Goal: Book appointment/travel/reservation

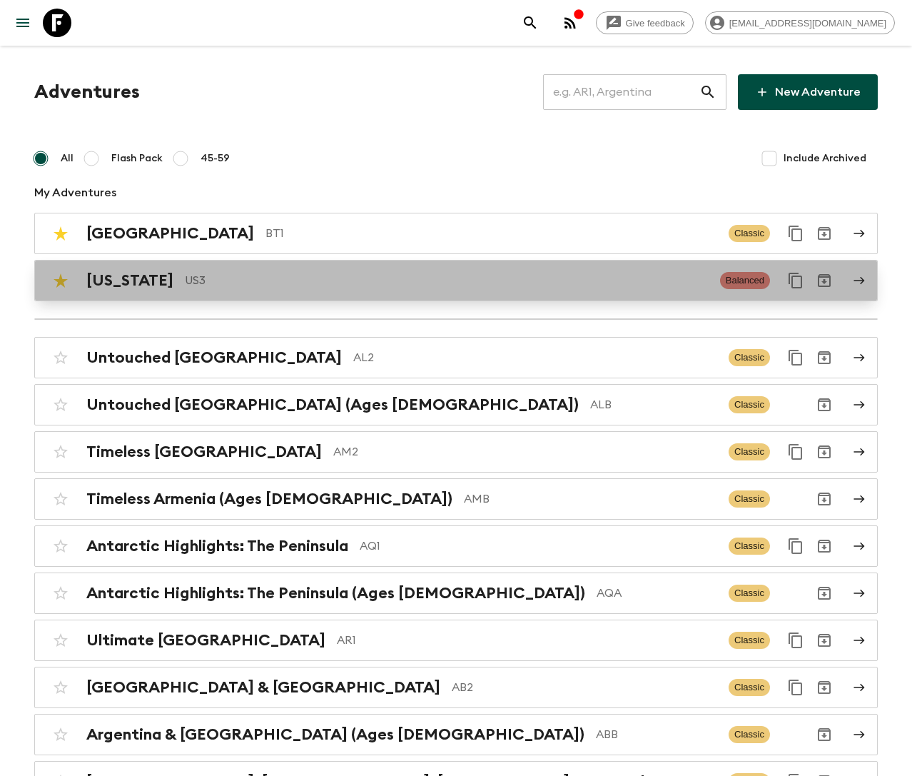
click at [354, 286] on p "US3" at bounding box center [447, 280] width 524 height 17
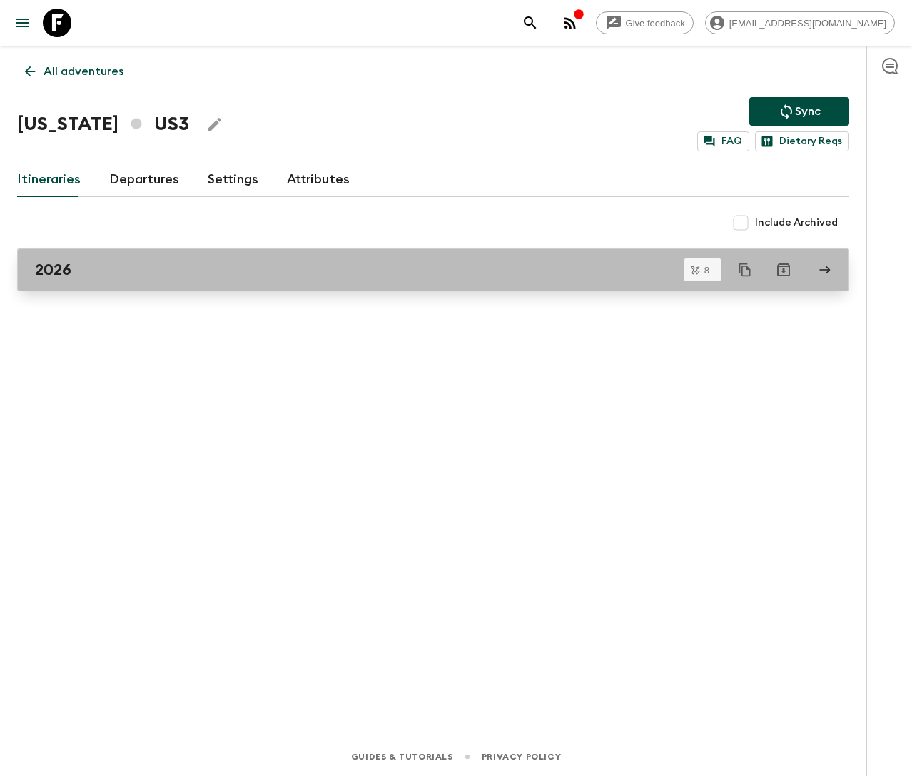
click at [148, 271] on div "2026" at bounding box center [420, 270] width 770 height 19
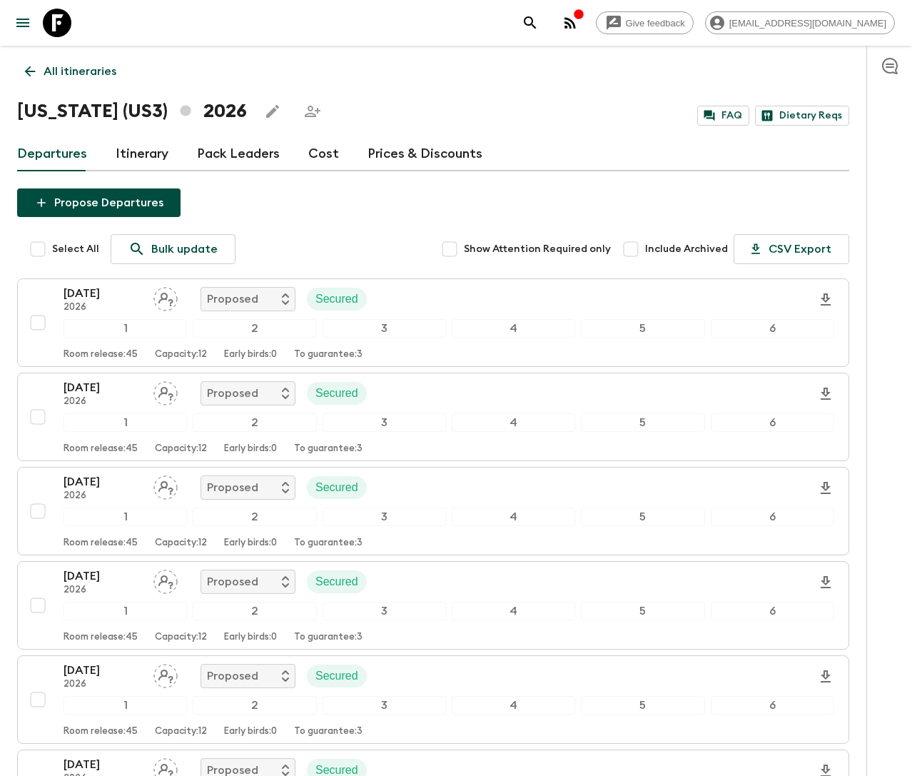
click at [314, 149] on link "Cost" at bounding box center [323, 154] width 31 height 34
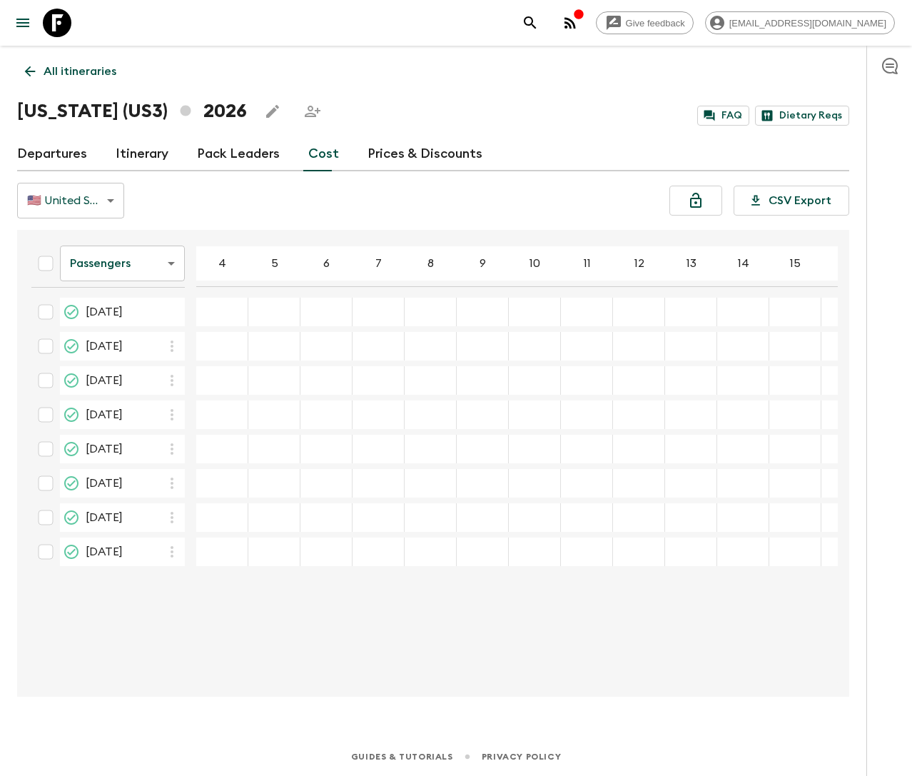
click at [61, 158] on link "Departures" at bounding box center [52, 154] width 70 height 34
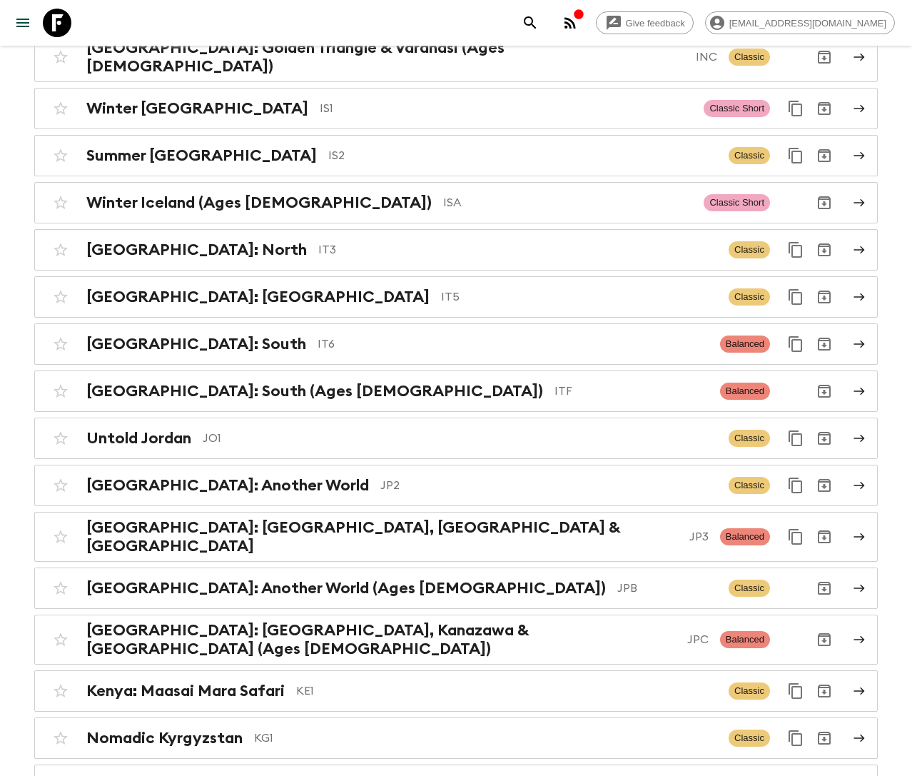
scroll to position [3150, 0]
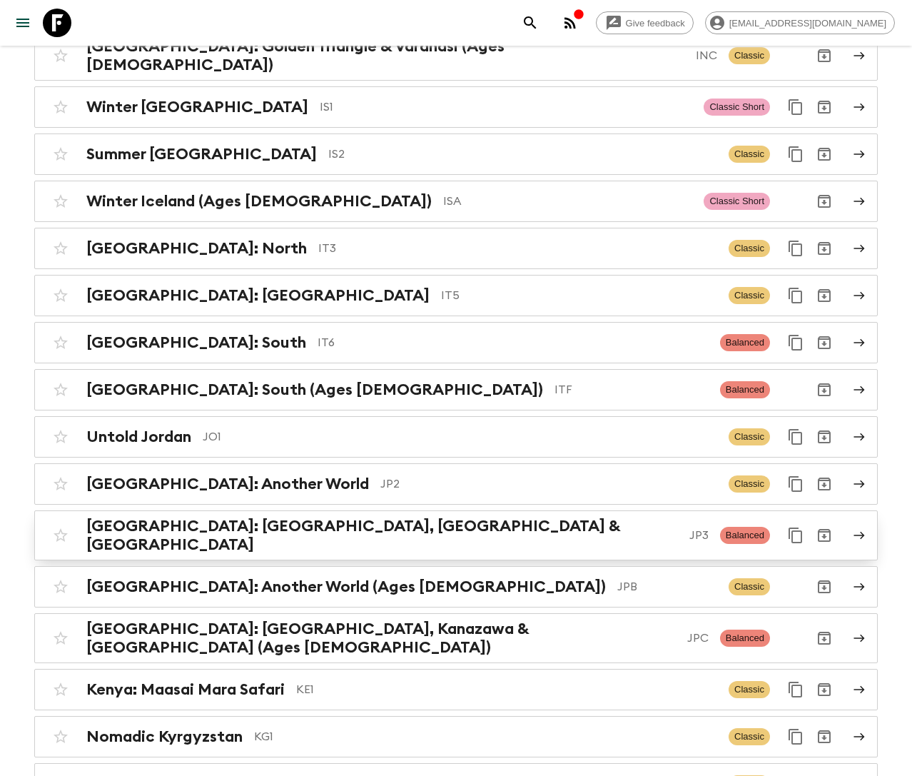
click at [288, 517] on h2 "[GEOGRAPHIC_DATA]: [GEOGRAPHIC_DATA], [GEOGRAPHIC_DATA] & [GEOGRAPHIC_DATA]" at bounding box center [382, 535] width 592 height 37
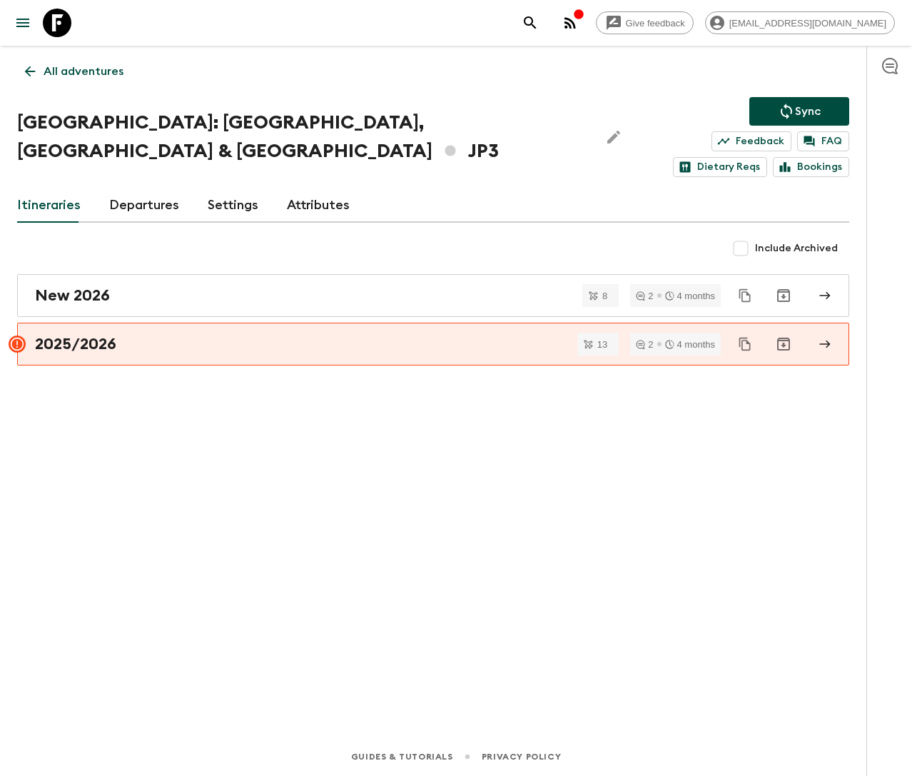
click at [141, 188] on link "Departures" at bounding box center [144, 205] width 70 height 34
